Goal: Task Accomplishment & Management: Complete application form

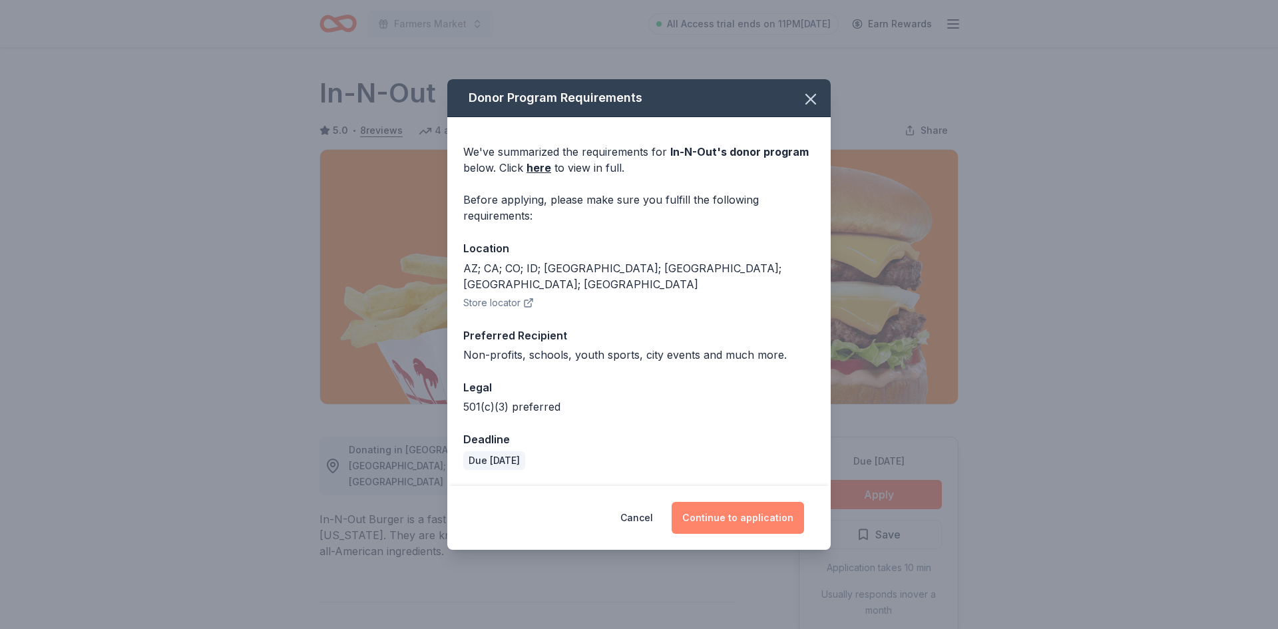
click at [770, 515] on button "Continue to application" at bounding box center [738, 518] width 132 height 32
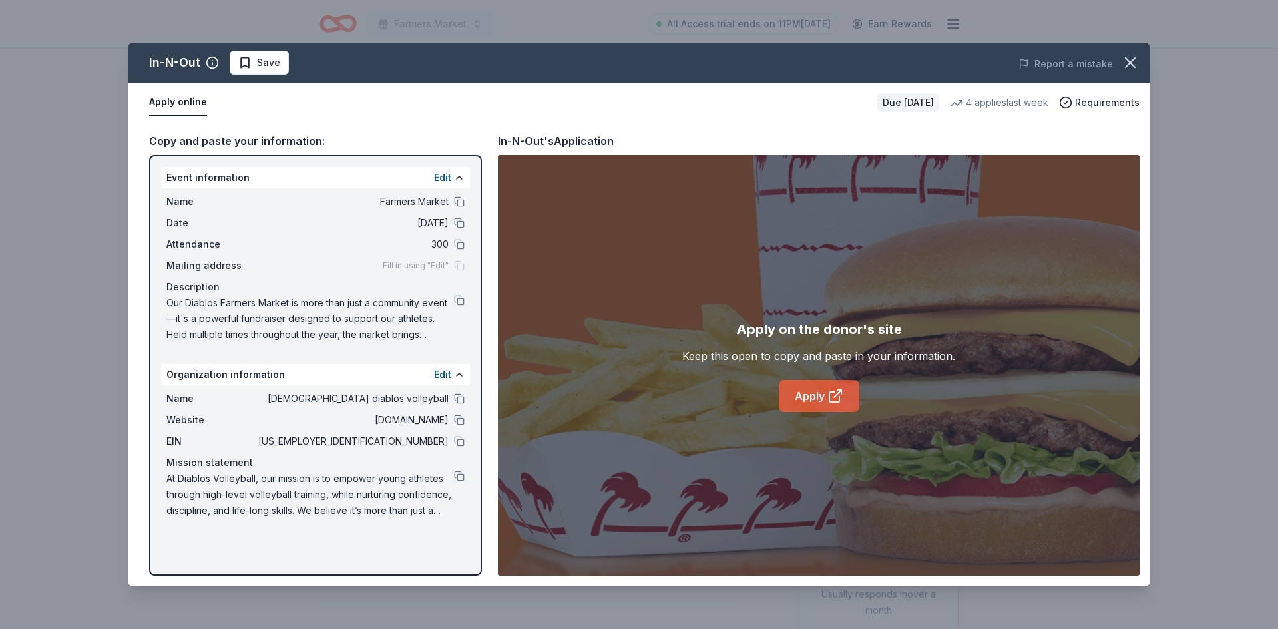
click at [809, 405] on link "Apply" at bounding box center [819, 396] width 81 height 32
click at [1137, 59] on icon "button" at bounding box center [1130, 62] width 19 height 19
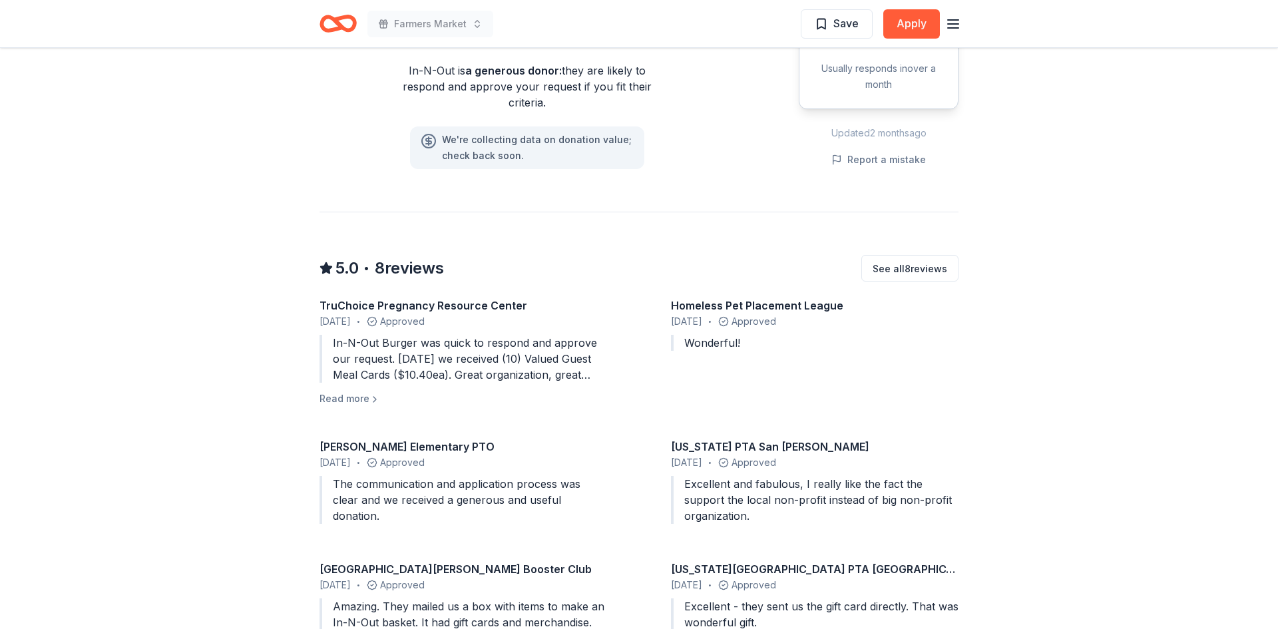
scroll to position [1148, 0]
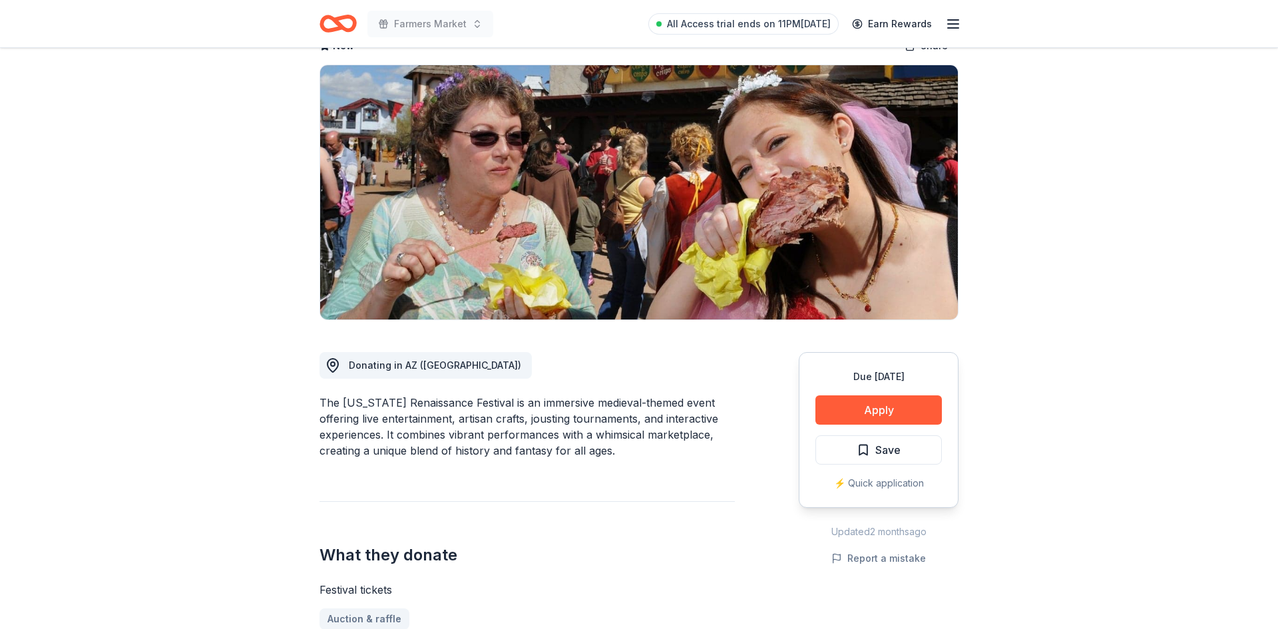
scroll to position [87, 0]
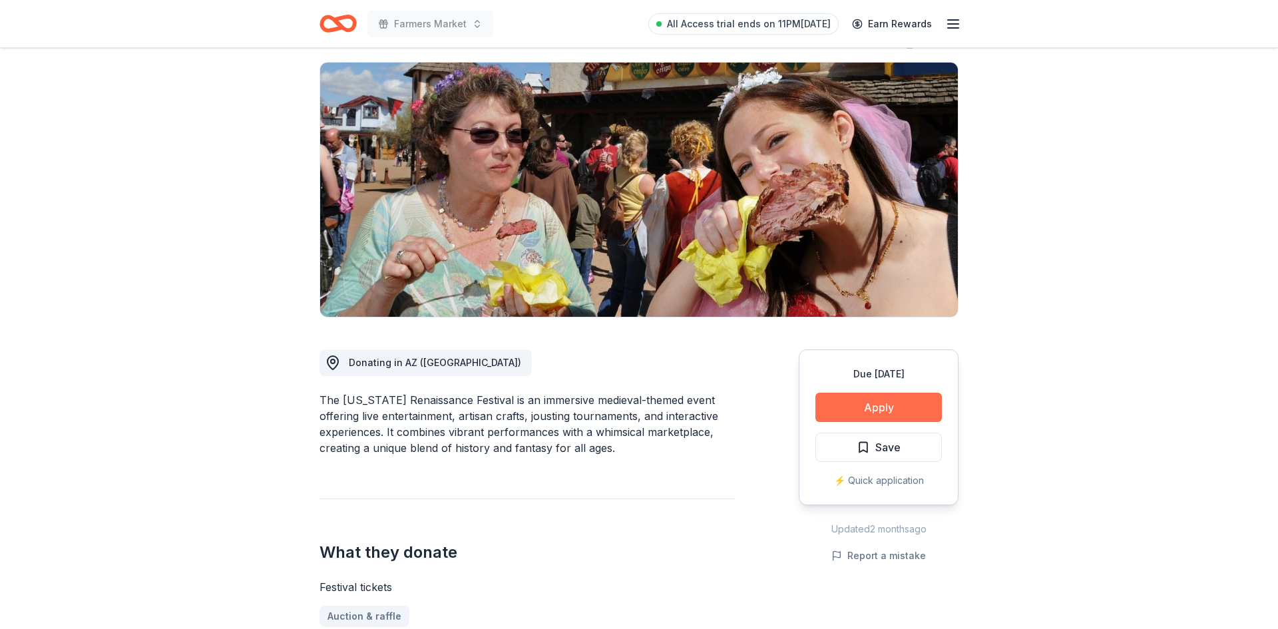
click at [900, 401] on button "Apply" at bounding box center [879, 407] width 126 height 29
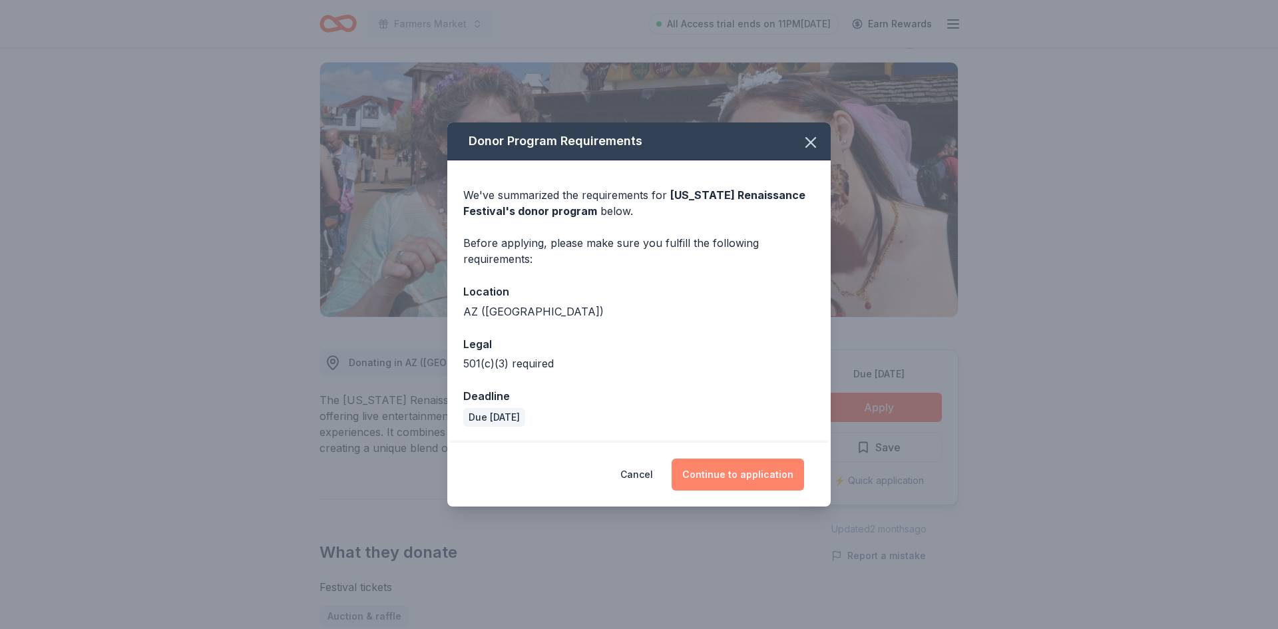
click at [748, 475] on button "Continue to application" at bounding box center [738, 475] width 132 height 32
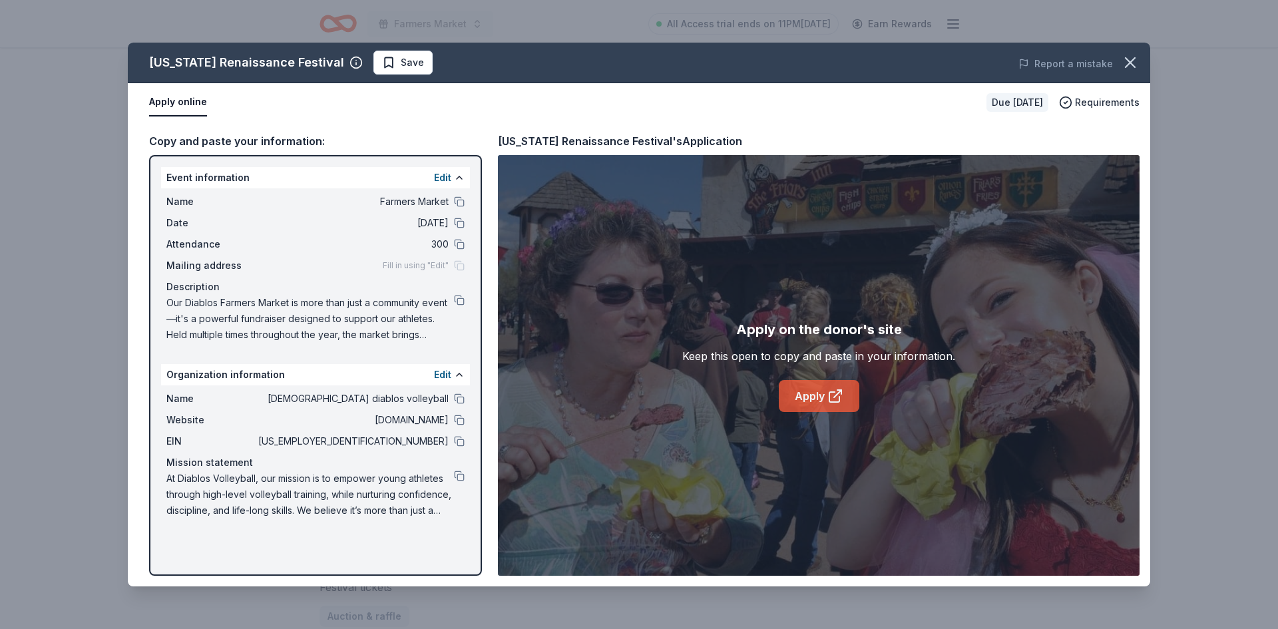
click at [812, 397] on link "Apply" at bounding box center [819, 396] width 81 height 32
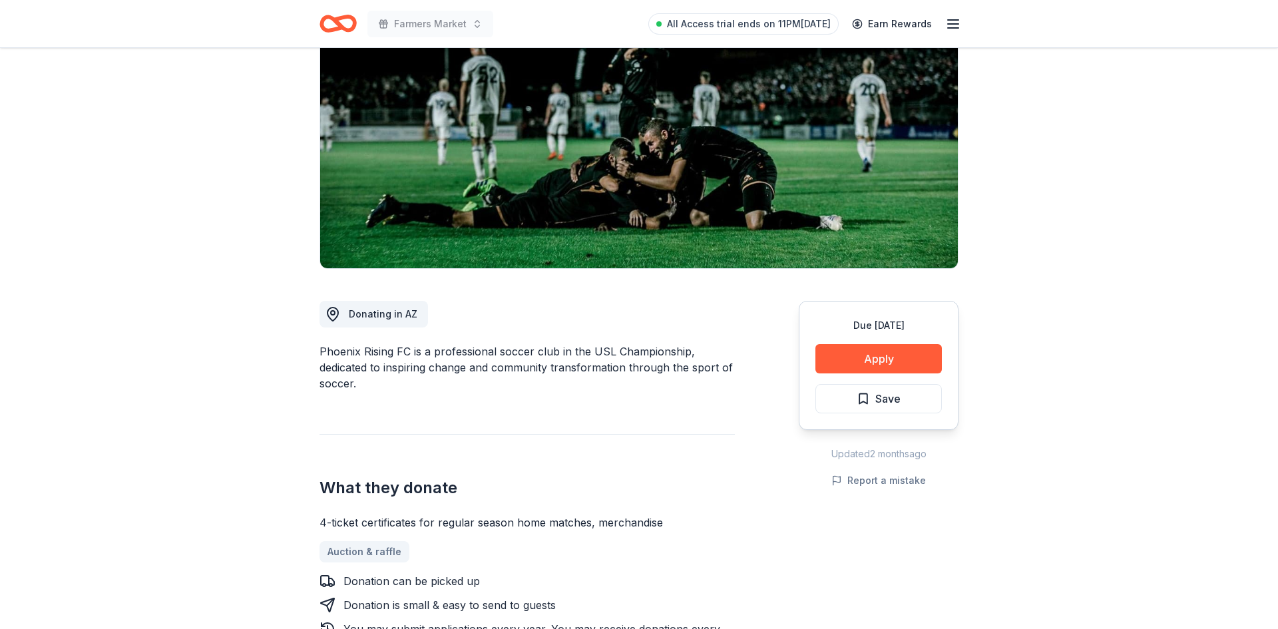
scroll to position [132, 0]
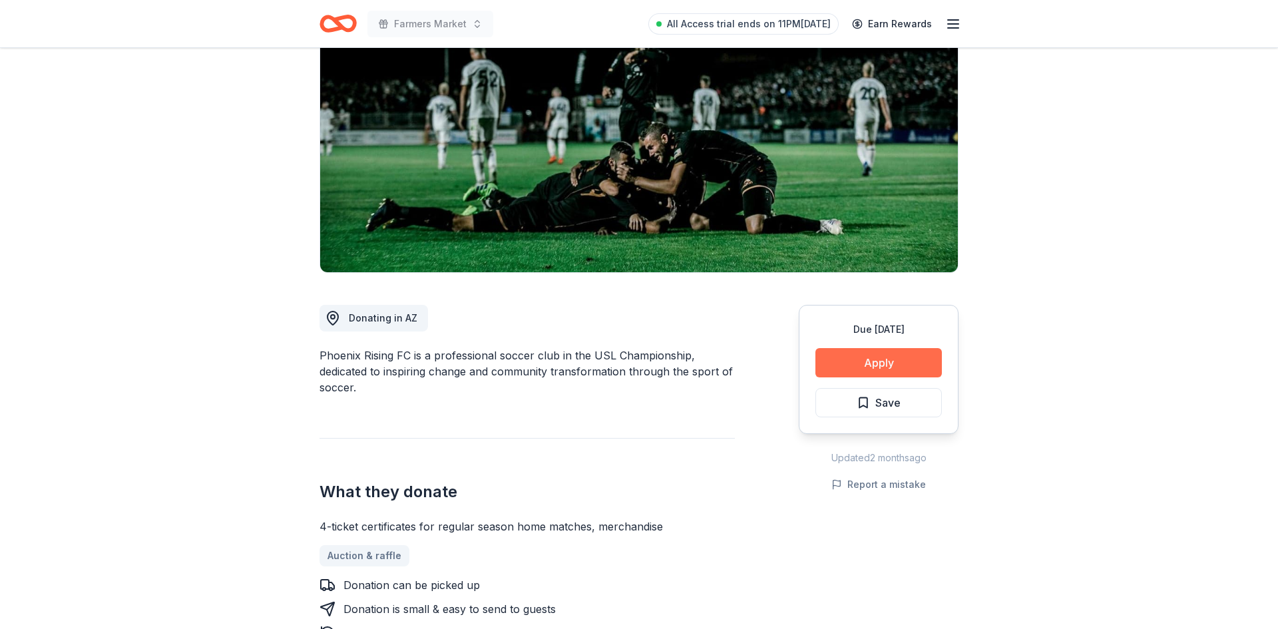
click at [887, 351] on button "Apply" at bounding box center [879, 362] width 126 height 29
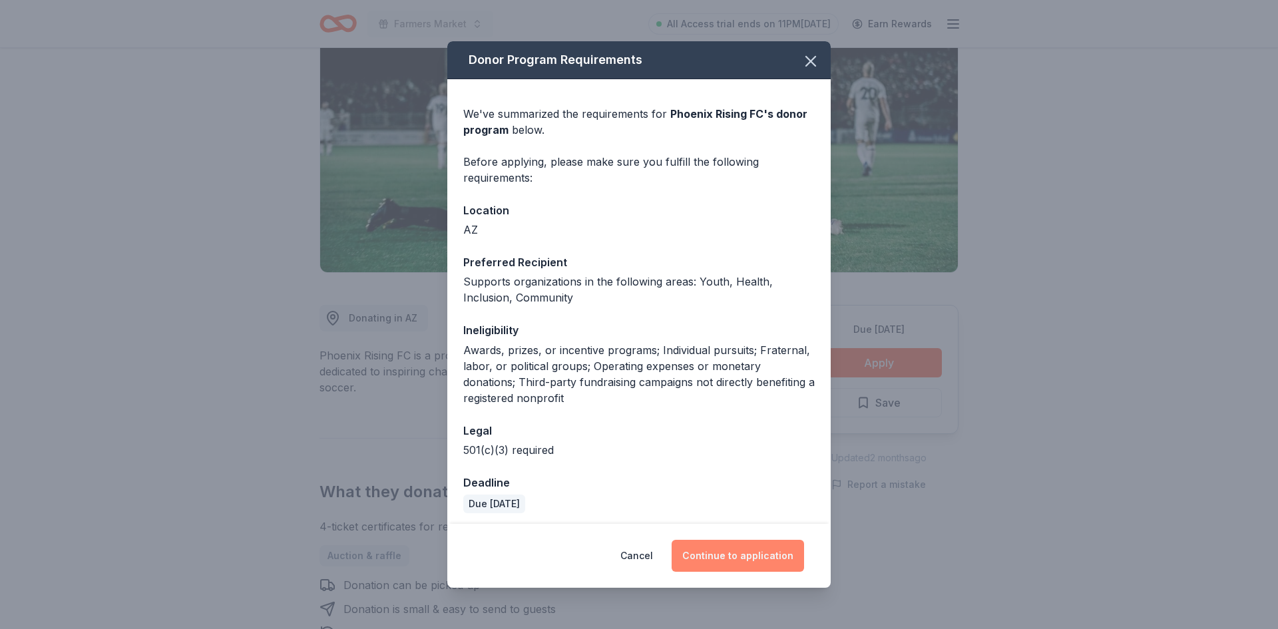
click at [717, 558] on button "Continue to application" at bounding box center [738, 556] width 132 height 32
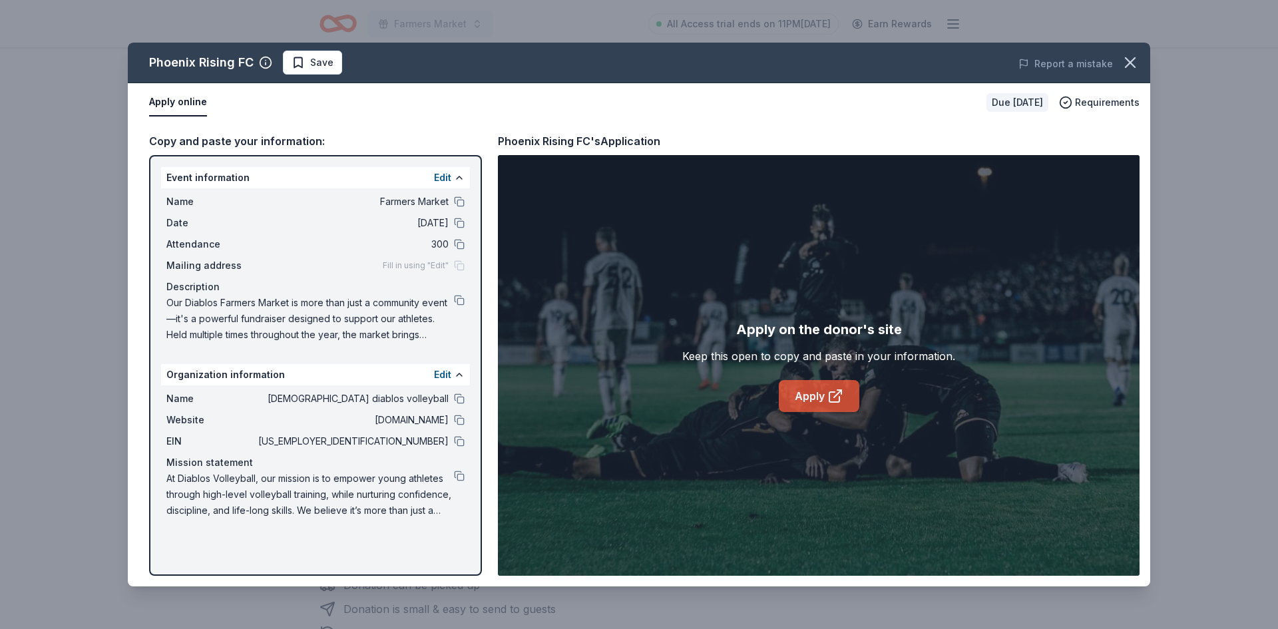
click at [829, 405] on link "Apply" at bounding box center [819, 396] width 81 height 32
